Goal: Task Accomplishment & Management: Complete application form

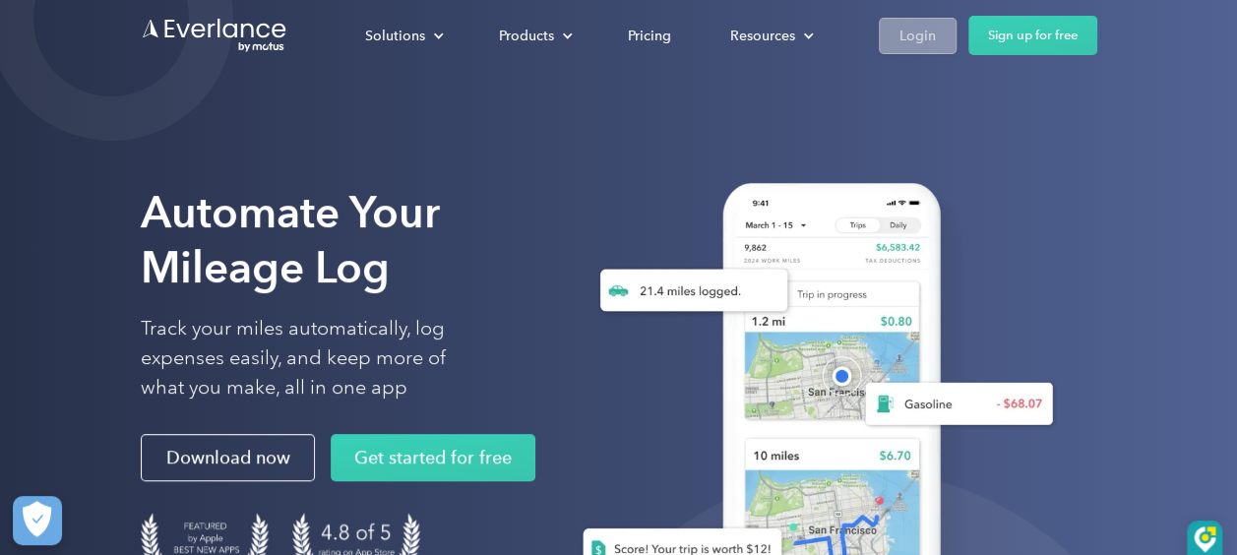
click at [911, 32] on div "Login" at bounding box center [917, 36] width 36 height 25
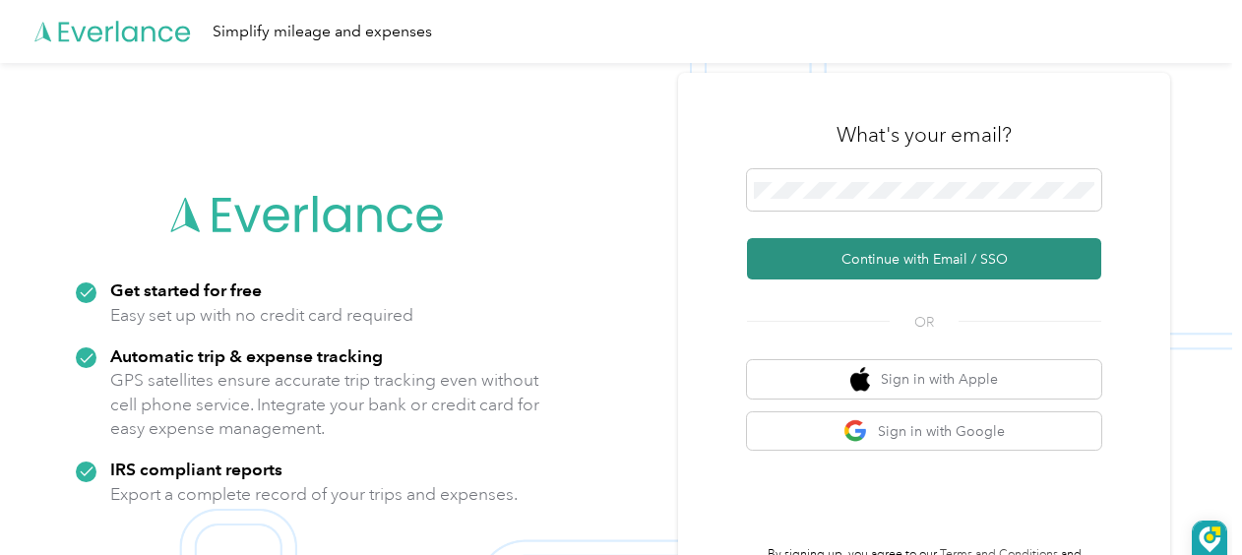
click at [834, 253] on button "Continue with Email / SSO" at bounding box center [924, 258] width 354 height 41
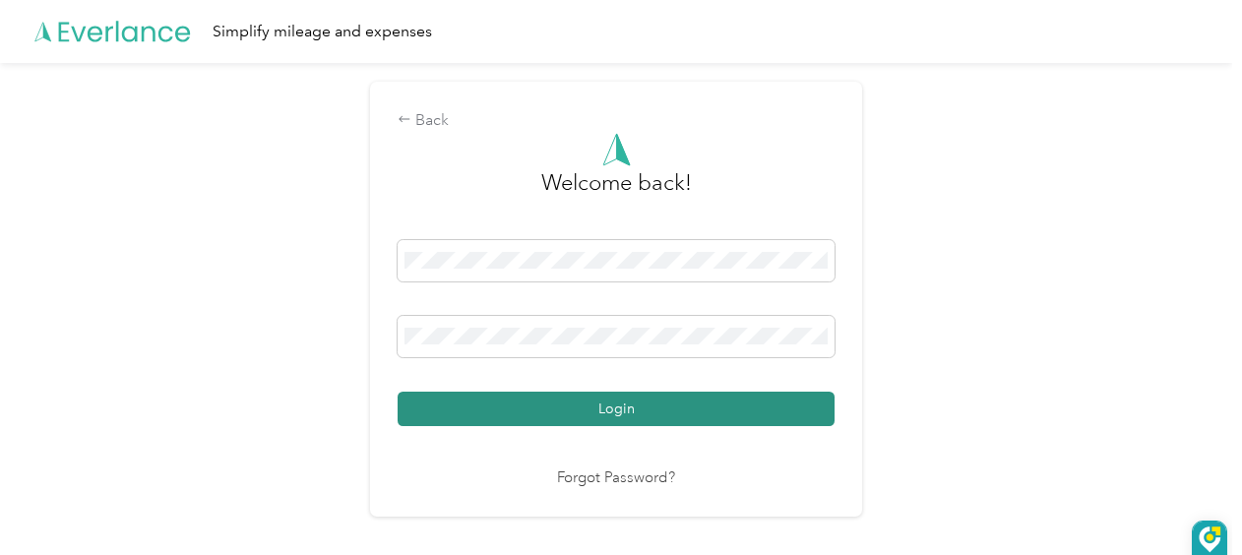
click at [618, 403] on button "Login" at bounding box center [615, 409] width 437 height 34
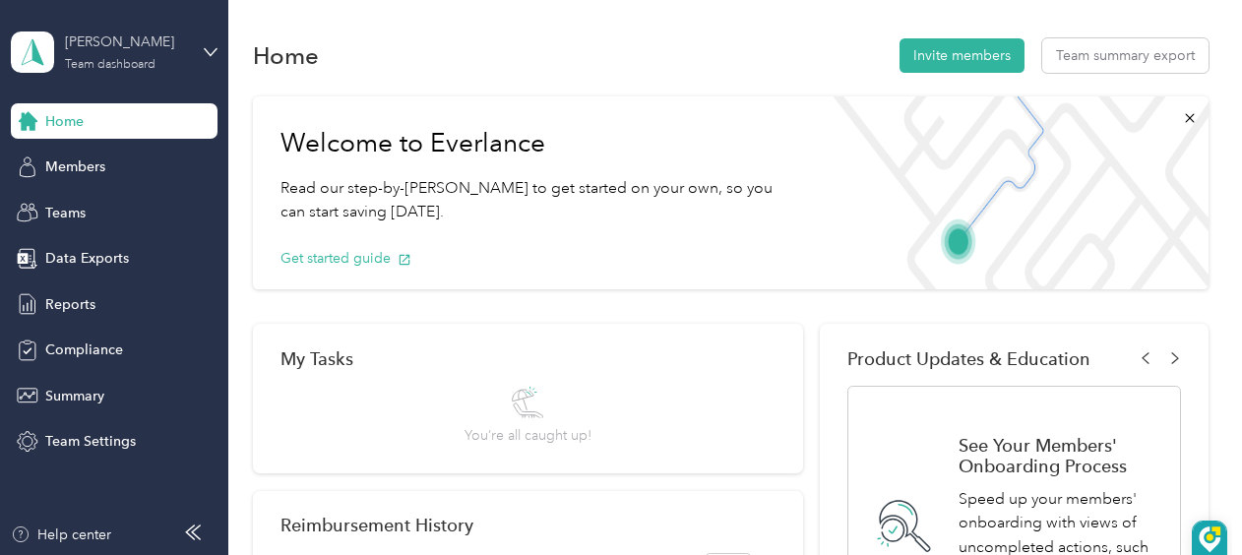
click at [129, 64] on div "Team dashboard" at bounding box center [110, 65] width 91 height 12
click at [93, 202] on div "Personal dashboard" at bounding box center [91, 206] width 124 height 21
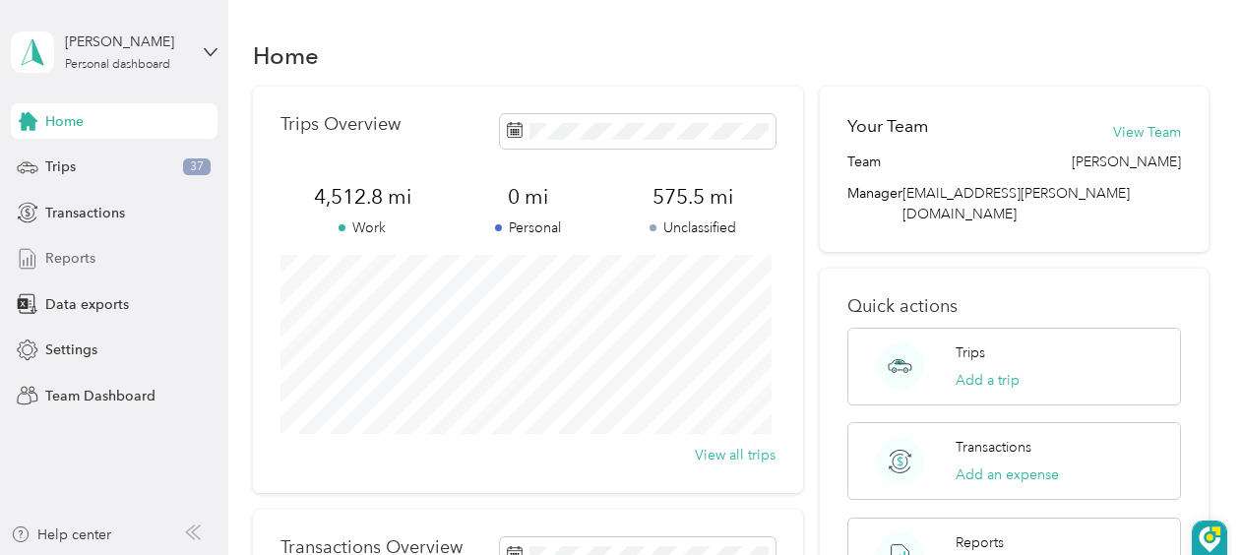
click at [59, 258] on span "Reports" at bounding box center [70, 258] width 50 height 21
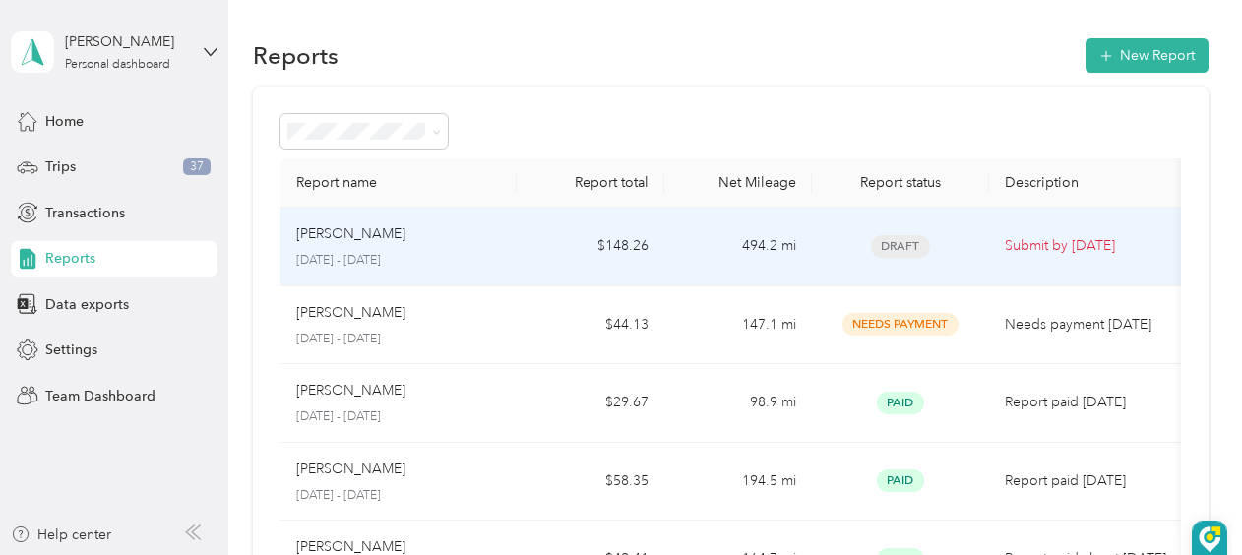
click at [897, 244] on span "Draft" at bounding box center [900, 246] width 59 height 23
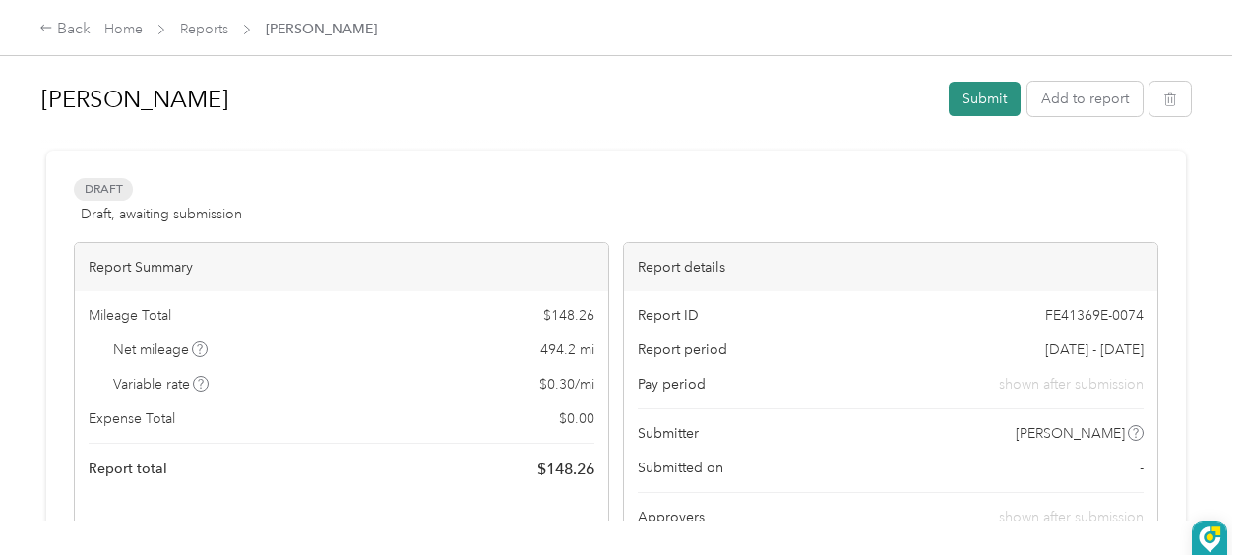
click at [967, 94] on button "Submit" at bounding box center [984, 99] width 72 height 34
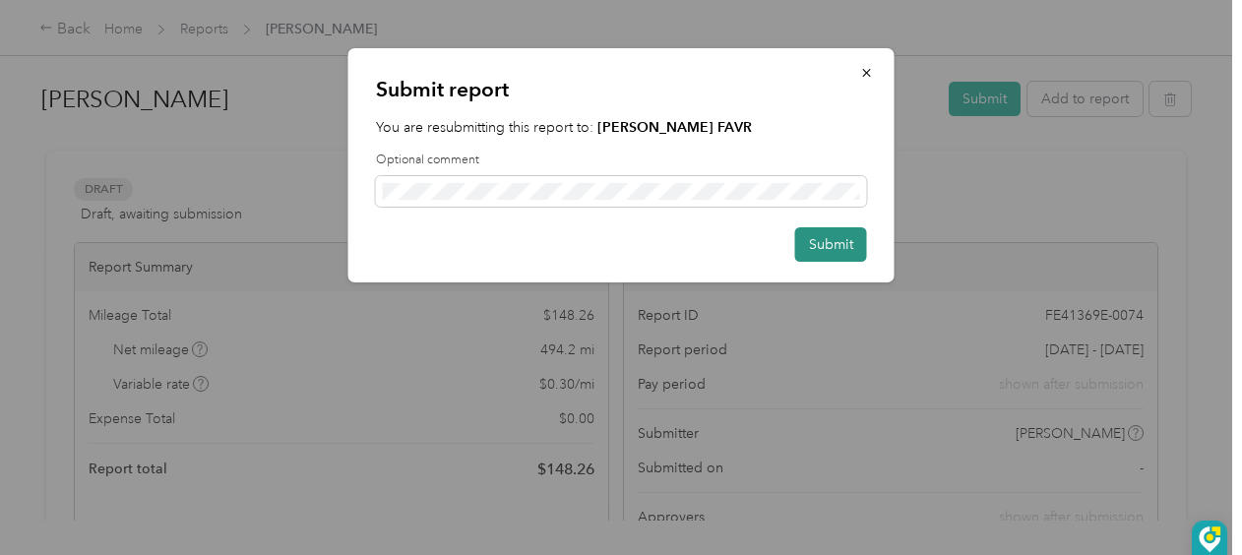
click at [824, 234] on button "Submit" at bounding box center [831, 244] width 72 height 34
